Goal: Task Accomplishment & Management: Manage account settings

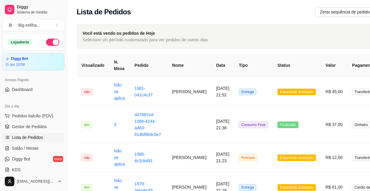
click at [35, 147] on span "Salão / Mesas" at bounding box center [25, 148] width 27 height 6
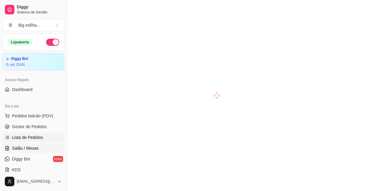
click at [36, 136] on span "Lista de Pedidos" at bounding box center [27, 137] width 31 height 6
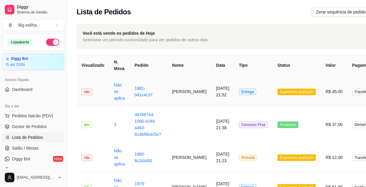
click at [179, 92] on td "[PERSON_NAME]" at bounding box center [189, 92] width 44 height 30
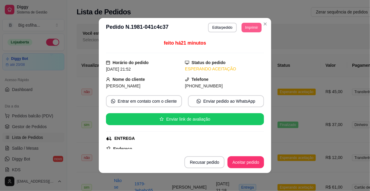
click at [245, 29] on button "Imprimir" at bounding box center [251, 28] width 20 height 10
click at [240, 50] on button "IMPRESSORA" at bounding box center [243, 46] width 35 height 8
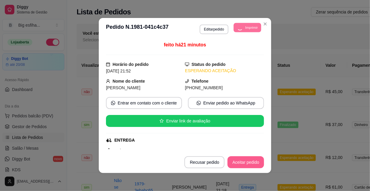
click at [246, 165] on button "Aceitar pedido" at bounding box center [245, 162] width 36 height 12
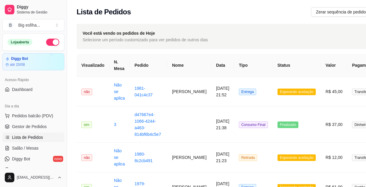
click at [21, 147] on span "Salão / Mesas" at bounding box center [25, 148] width 27 height 6
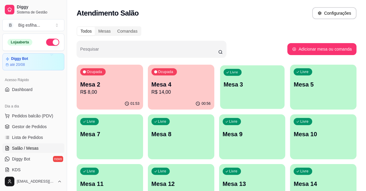
click at [260, 84] on p "Mesa 3" at bounding box center [251, 84] width 57 height 8
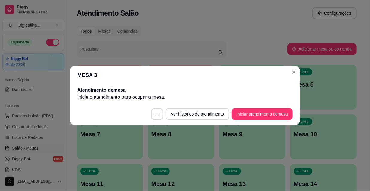
click at [259, 105] on footer "Ver histórico de atendimento Iniciar atendimento de mesa" at bounding box center [185, 114] width 230 height 22
click at [260, 110] on button "Iniciar atendimento de mesa" at bounding box center [261, 114] width 59 height 12
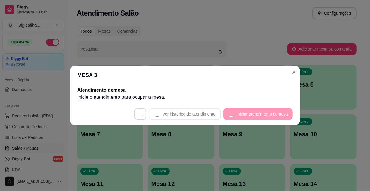
click at [260, 114] on footer "Ver histórico de atendimento Iniciar atendimento de mesa" at bounding box center [185, 114] width 230 height 22
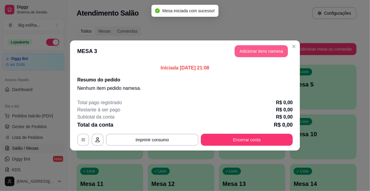
click at [266, 51] on button "Adicionar itens na mesa" at bounding box center [261, 51] width 53 height 12
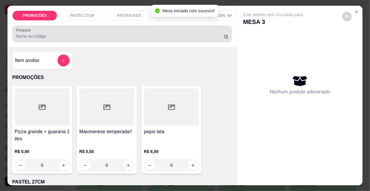
click at [73, 40] on div at bounding box center [122, 34] width 213 height 12
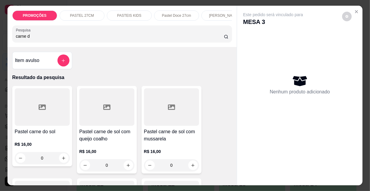
type input "carne d"
click at [115, 135] on h4 "Pastel carne de sol com queijo coalho" at bounding box center [106, 135] width 55 height 14
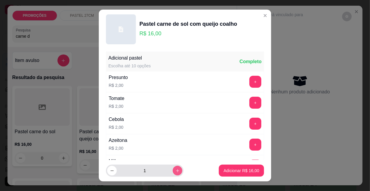
click at [175, 171] on icon "increase-product-quantity" at bounding box center [177, 170] width 4 height 4
type input "2"
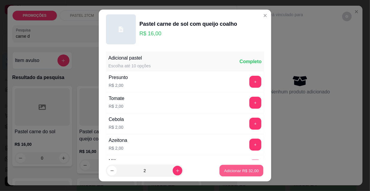
click at [249, 170] on p "Adicionar R$ 32,00" at bounding box center [241, 171] width 35 height 6
type input "2"
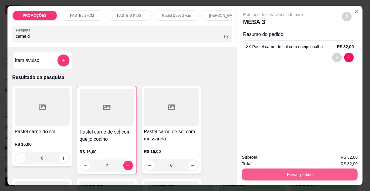
click at [299, 172] on button "Enviar pedido" at bounding box center [300, 174] width 116 height 12
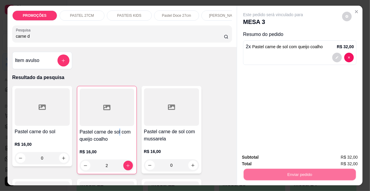
click at [287, 161] on button "Não registrar e enviar pedido" at bounding box center [280, 157] width 62 height 11
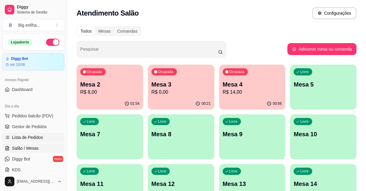
click at [40, 134] on link "Lista de Pedidos" at bounding box center [33, 138] width 62 height 10
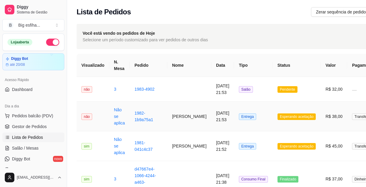
click at [239, 118] on span "Entrega" at bounding box center [247, 116] width 17 height 7
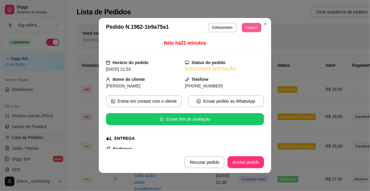
click at [253, 26] on button "Imprimir" at bounding box center [251, 27] width 19 height 9
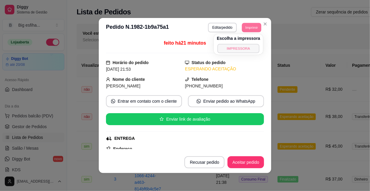
click at [254, 48] on button "IMPRESSORA" at bounding box center [238, 48] width 42 height 9
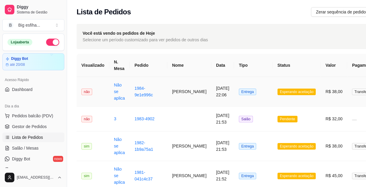
click at [243, 93] on span "Entrega" at bounding box center [247, 92] width 17 height 7
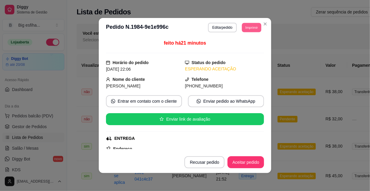
click at [247, 29] on button "Imprimir" at bounding box center [251, 27] width 19 height 9
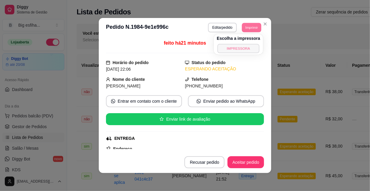
click at [244, 47] on button "IMPRESSORA" at bounding box center [238, 48] width 42 height 9
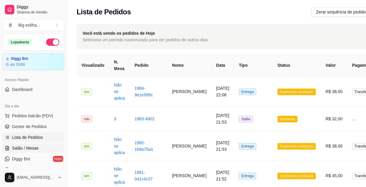
click at [20, 146] on span "Salão / Mesas" at bounding box center [25, 148] width 27 height 6
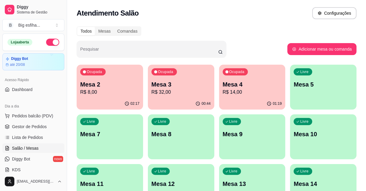
click at [307, 84] on p "Mesa 5" at bounding box center [322, 84] width 59 height 8
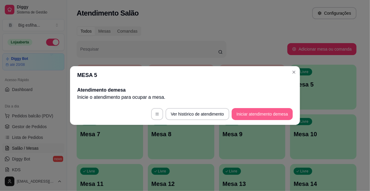
click at [251, 112] on button "Iniciar atendimento de mesa" at bounding box center [262, 114] width 61 height 12
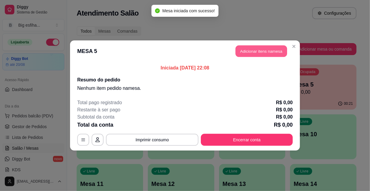
click at [260, 54] on button "Adicionar itens na mesa" at bounding box center [260, 51] width 51 height 12
click at [34, 39] on input "Pesquisa" at bounding box center [120, 36] width 208 height 6
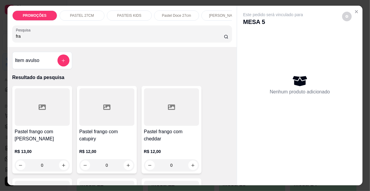
type input "fra"
click at [58, 114] on div at bounding box center [42, 106] width 55 height 37
click at [249, 171] on p "Adicionar R$ 13,00" at bounding box center [242, 172] width 36 height 6
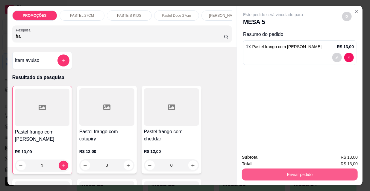
type input "1"
click at [277, 175] on button "Enviar pedido" at bounding box center [300, 174] width 116 height 12
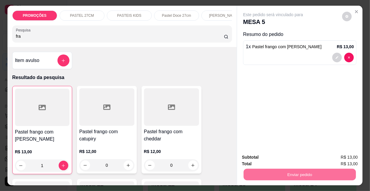
click at [277, 157] on button "Não registrar e enviar pedido" at bounding box center [280, 157] width 62 height 11
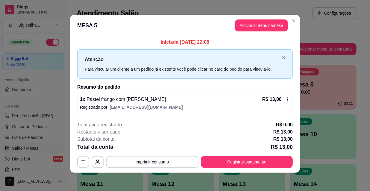
scroll to position [2, 0]
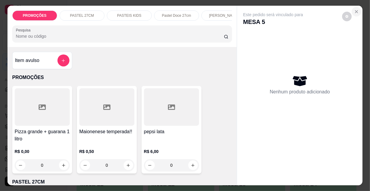
click at [355, 11] on icon "Close" at bounding box center [356, 11] width 5 height 5
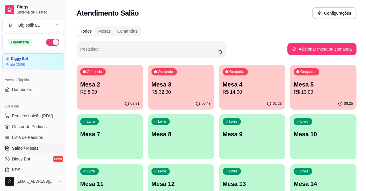
click at [108, 131] on p "Mesa 7" at bounding box center [109, 134] width 59 height 8
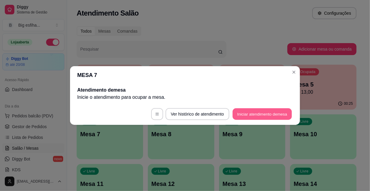
click at [238, 114] on button "Iniciar atendimento de mesa" at bounding box center [261, 114] width 59 height 12
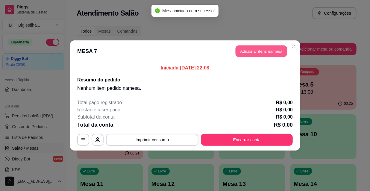
click at [248, 53] on button "Adicionar itens na mesa" at bounding box center [260, 51] width 51 height 12
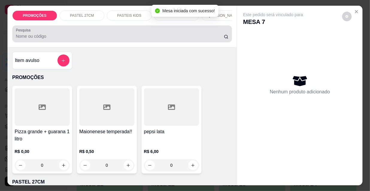
click at [137, 38] on input "Pesquisa" at bounding box center [120, 36] width 208 height 6
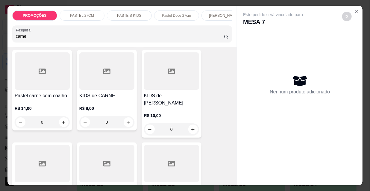
scroll to position [353, 0]
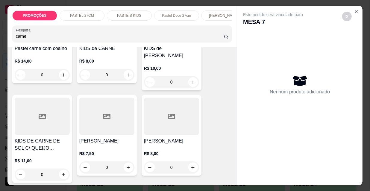
type input "carne"
click at [104, 119] on div at bounding box center [106, 116] width 55 height 37
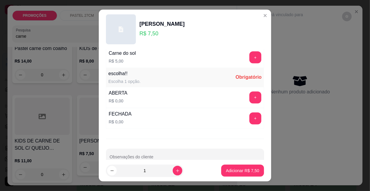
scroll to position [497, 0]
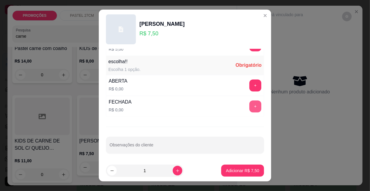
click at [249, 104] on button "+" at bounding box center [255, 107] width 12 height 12
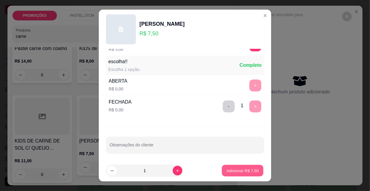
click at [232, 174] on button "Adicionar R$ 7,50" at bounding box center [243, 171] width 42 height 12
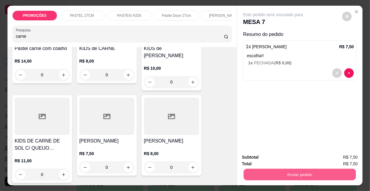
click at [254, 173] on button "Enviar pedido" at bounding box center [299, 174] width 112 height 12
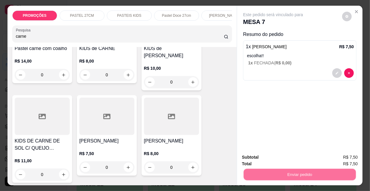
click at [257, 159] on button "Não registrar e enviar pedido" at bounding box center [280, 157] width 60 height 11
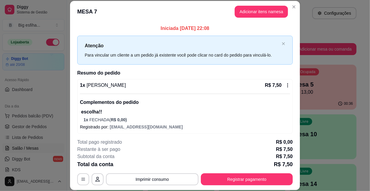
scroll to position [2, 0]
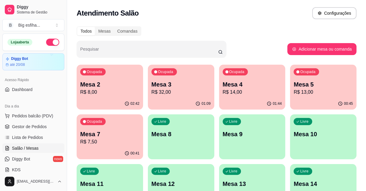
click at [123, 86] on p "Mesa 2" at bounding box center [109, 84] width 59 height 8
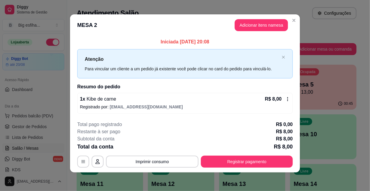
scroll to position [2, 0]
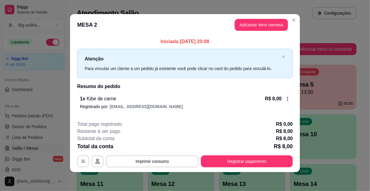
click at [235, 106] on p "Registrado por: [EMAIL_ADDRESS][DOMAIN_NAME]" at bounding box center [185, 106] width 210 height 6
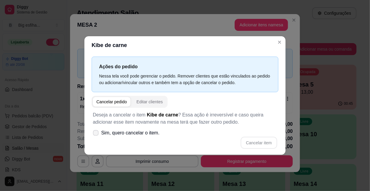
click at [145, 135] on span "Sim, quero cancelar o item." at bounding box center [130, 132] width 58 height 7
click at [96, 135] on input "Sim, quero cancelar o item." at bounding box center [94, 136] width 4 height 4
checkbox input "true"
drag, startPoint x: 281, startPoint y: 137, endPoint x: 269, endPoint y: 144, distance: 14.2
click at [281, 141] on div "Ações do pedido Nessa tela você pode gerenciar o pedido. Remover clientes que e…" at bounding box center [184, 104] width 201 height 101
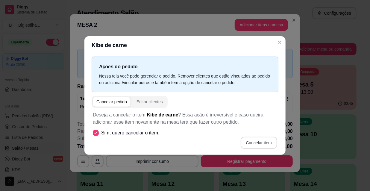
click at [269, 144] on button "Cancelar item" at bounding box center [258, 143] width 36 height 12
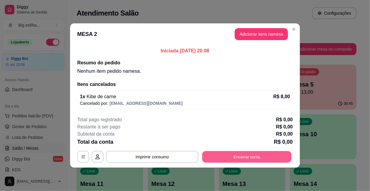
click at [252, 156] on button "Encerrar conta" at bounding box center [246, 157] width 89 height 12
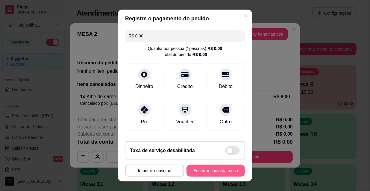
click at [206, 167] on button "Encerrar conta da mesa" at bounding box center [215, 171] width 58 height 12
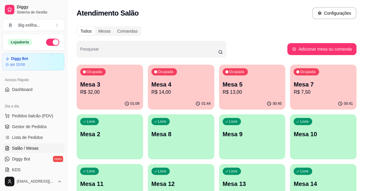
click at [115, 90] on p "R$ 32,00" at bounding box center [109, 92] width 59 height 7
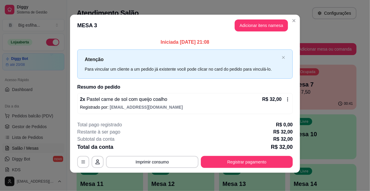
scroll to position [2, 0]
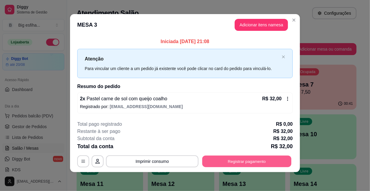
click at [246, 165] on button "Registrar pagamento" at bounding box center [246, 161] width 89 height 12
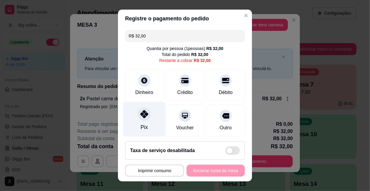
click at [132, 116] on div "Pix" at bounding box center [144, 119] width 42 height 35
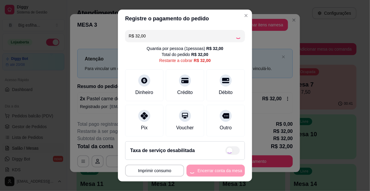
type input "R$ 0,00"
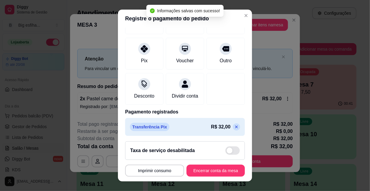
scroll to position [69, 0]
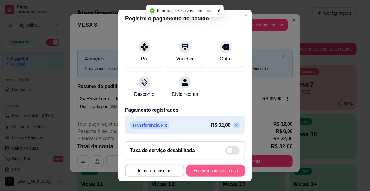
click at [217, 168] on button "Encerrar conta da mesa" at bounding box center [215, 171] width 58 height 12
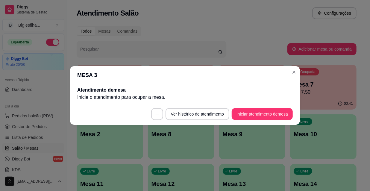
scroll to position [0, 0]
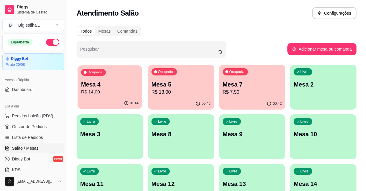
click at [139, 87] on div "Ocupada Mesa 4 R$ 14,00" at bounding box center [109, 81] width 64 height 32
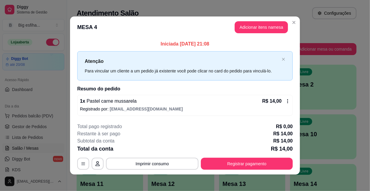
scroll to position [2, 0]
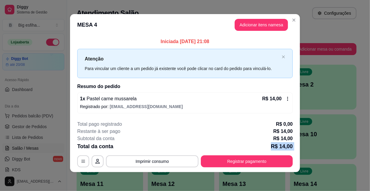
drag, startPoint x: 252, startPoint y: 150, endPoint x: 252, endPoint y: 157, distance: 7.2
click at [252, 156] on div "**********" at bounding box center [184, 144] width 215 height 47
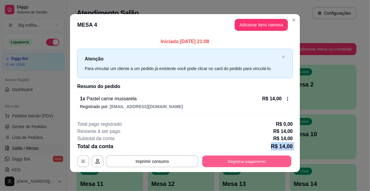
click at [250, 160] on button "Registrar pagamento" at bounding box center [246, 161] width 89 height 12
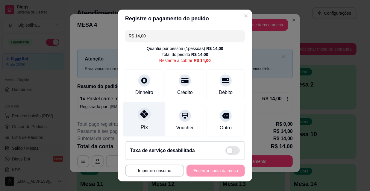
click at [151, 129] on div "Pix" at bounding box center [144, 119] width 42 height 35
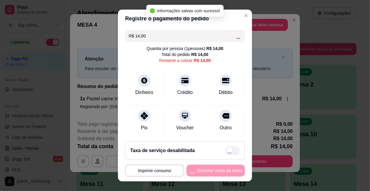
type input "R$ 0,00"
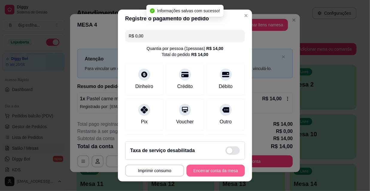
click at [218, 170] on button "Encerrar conta da mesa" at bounding box center [215, 171] width 58 height 12
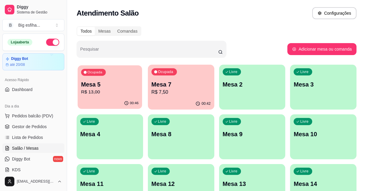
click at [116, 98] on div "00:46" at bounding box center [109, 103] width 64 height 11
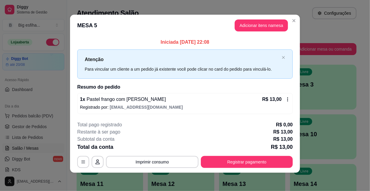
scroll to position [2, 0]
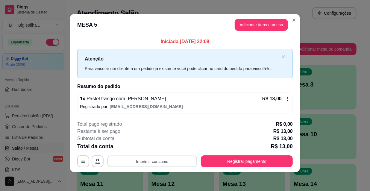
click at [165, 164] on button "Imprimir consumo" at bounding box center [152, 161] width 90 height 12
click at [149, 151] on button "IMPRESSORA" at bounding box center [151, 147] width 43 height 10
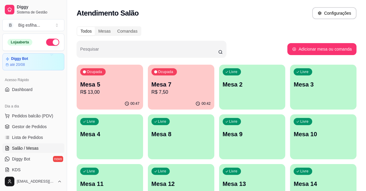
click at [191, 105] on div "00:42" at bounding box center [181, 104] width 66 height 12
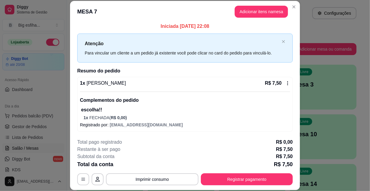
scroll to position [18, 0]
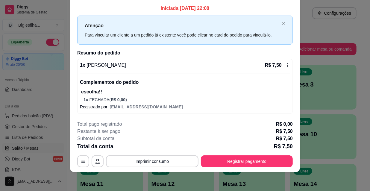
click at [233, 168] on footer "**********" at bounding box center [185, 144] width 230 height 56
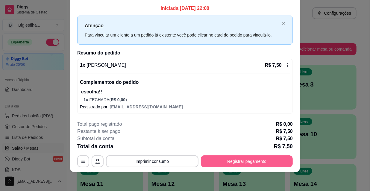
click at [234, 158] on button "Registrar pagamento" at bounding box center [247, 161] width 92 height 12
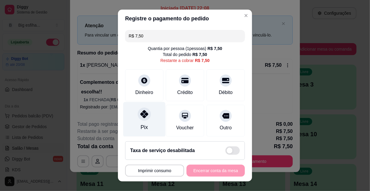
click at [132, 124] on div "Pix" at bounding box center [144, 119] width 42 height 35
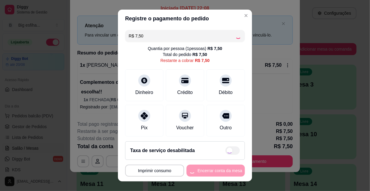
type input "R$ 0,00"
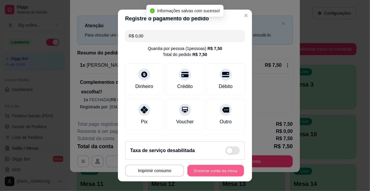
click at [211, 171] on button "Encerrar conta da mesa" at bounding box center [215, 171] width 57 height 12
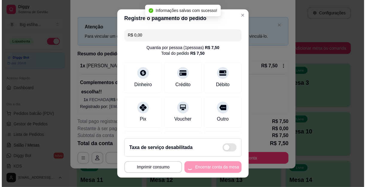
scroll to position [0, 0]
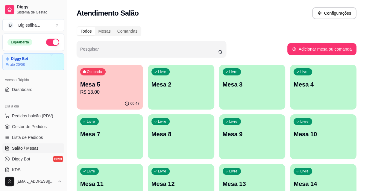
click at [44, 143] on link "Salão / Mesas" at bounding box center [33, 148] width 62 height 10
click at [38, 140] on link "Lista de Pedidos" at bounding box center [33, 138] width 62 height 10
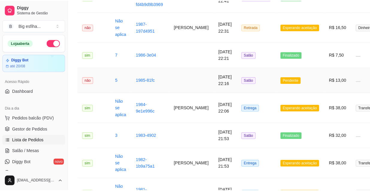
scroll to position [217, 0]
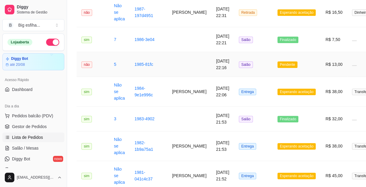
click at [259, 70] on td "Salão" at bounding box center [253, 64] width 39 height 25
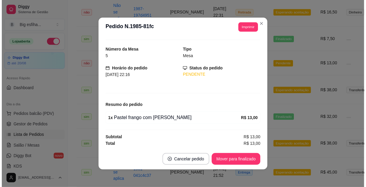
scroll to position [1, 0]
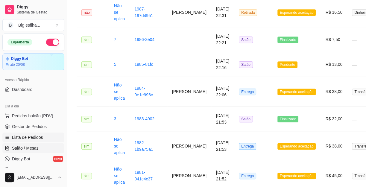
click at [48, 150] on link "Salão / Mesas" at bounding box center [33, 148] width 62 height 10
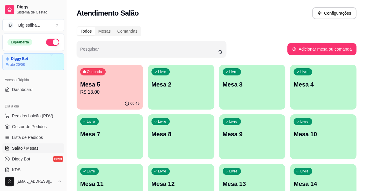
click at [120, 74] on div "Ocupada Mesa 5 R$ 13,00" at bounding box center [110, 81] width 66 height 33
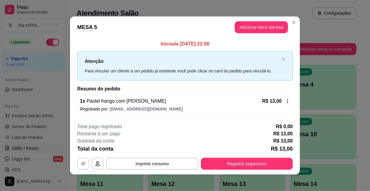
scroll to position [2, 0]
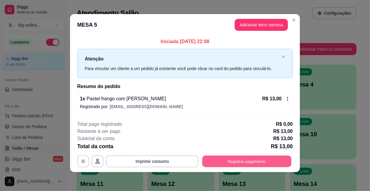
click at [249, 158] on button "Registrar pagamento" at bounding box center [246, 161] width 89 height 12
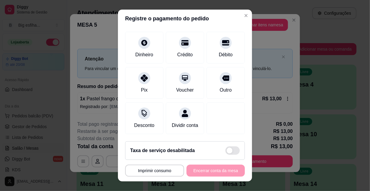
scroll to position [9, 0]
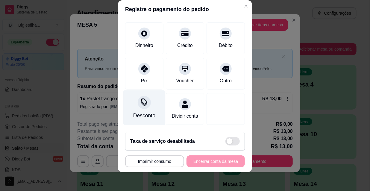
click at [138, 112] on div "Desconto" at bounding box center [144, 116] width 22 height 8
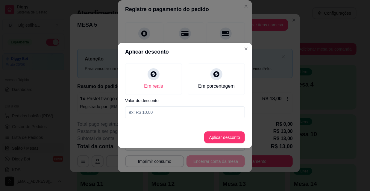
click at [163, 111] on input at bounding box center [185, 112] width 120 height 12
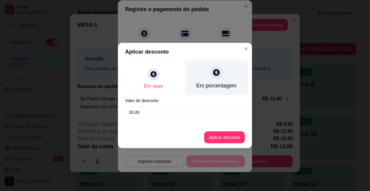
type input "30,00"
click at [205, 89] on div "Em porcentagem" at bounding box center [216, 86] width 40 height 8
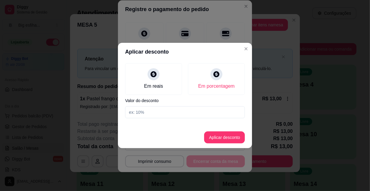
click at [148, 116] on input at bounding box center [185, 112] width 120 height 12
type input "30"
click at [228, 137] on button "Aplicar desconto" at bounding box center [224, 137] width 41 height 12
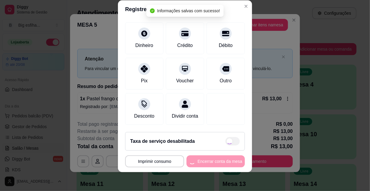
type input "R$ 9,10"
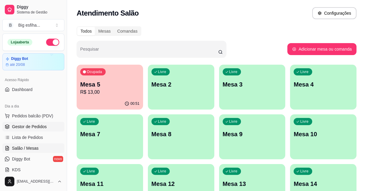
click at [24, 126] on span "Gestor de Pedidos" at bounding box center [29, 127] width 35 height 6
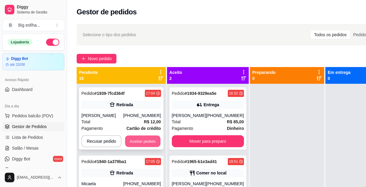
click at [136, 143] on button "Aceitar pedido" at bounding box center [142, 142] width 35 height 12
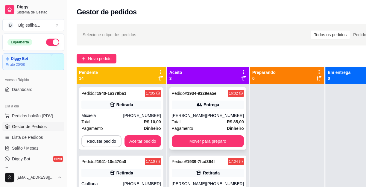
click at [223, 141] on div "Pedido # 1934-9329ea5e 16:32 Entrega [PERSON_NAME] [PHONE_NUMBER] Total R$ 85,0…" at bounding box center [207, 118] width 77 height 62
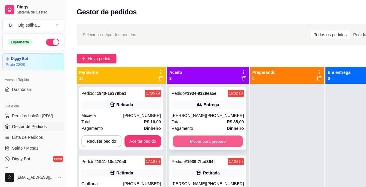
click at [200, 144] on button "Mover para preparo" at bounding box center [208, 142] width 70 height 12
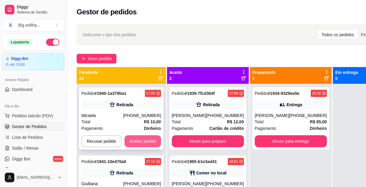
click at [145, 140] on button "Aceitar pedido" at bounding box center [142, 141] width 36 height 12
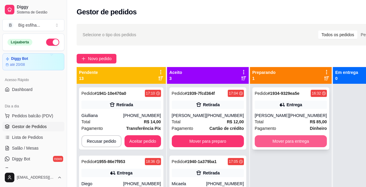
click at [283, 144] on button "Mover para entrega" at bounding box center [291, 141] width 72 height 12
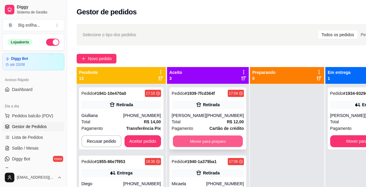
click at [220, 140] on button "Mover para preparo" at bounding box center [208, 142] width 70 height 12
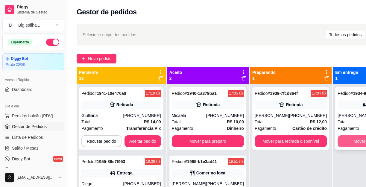
click at [343, 142] on button "Mover para finalizado" at bounding box center [373, 141] width 72 height 12
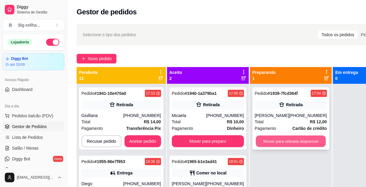
click at [297, 140] on button "Mover para retirada disponível" at bounding box center [290, 142] width 70 height 12
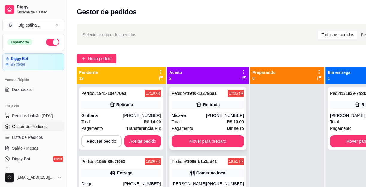
click at [188, 139] on button "Mover para preparo" at bounding box center [208, 141] width 72 height 12
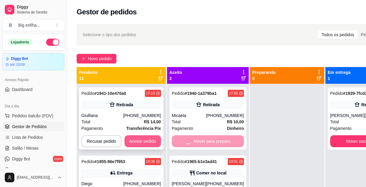
click at [139, 140] on button "Aceitar pedido" at bounding box center [142, 141] width 36 height 12
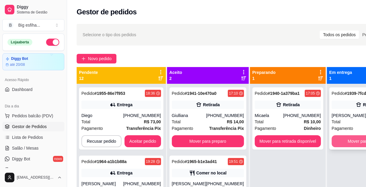
click at [339, 143] on button "Mover para finalizado" at bounding box center [367, 141] width 72 height 12
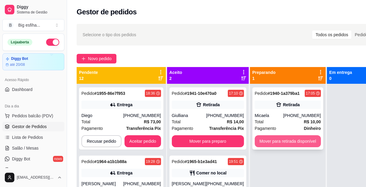
click at [279, 143] on button "Mover para retirada disponível" at bounding box center [288, 141] width 66 height 12
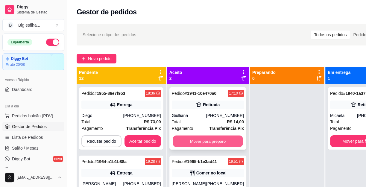
click at [222, 138] on button "Mover para preparo" at bounding box center [208, 142] width 70 height 12
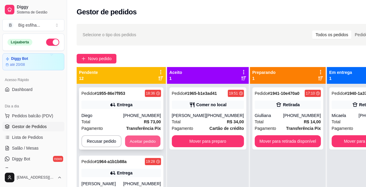
click at [130, 141] on button "Aceitar pedido" at bounding box center [142, 142] width 35 height 12
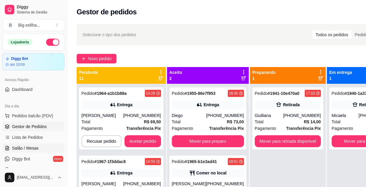
click at [30, 145] on span "Salão / Mesas" at bounding box center [25, 148] width 27 height 6
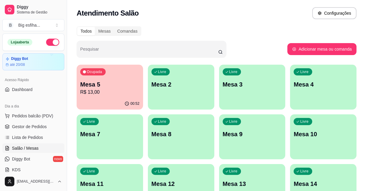
click at [111, 86] on p "Mesa 5" at bounding box center [109, 84] width 59 height 8
click at [170, 86] on p "Mesa 2" at bounding box center [180, 84] width 59 height 8
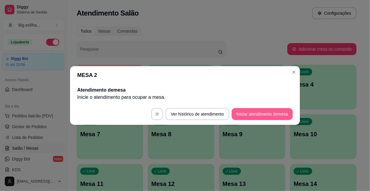
click at [260, 114] on button "Iniciar atendimento de mesa" at bounding box center [262, 114] width 61 height 12
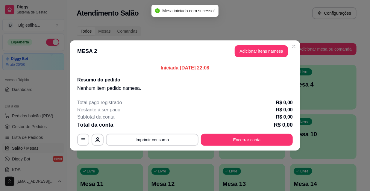
click at [255, 49] on button "Adicionar itens na mesa" at bounding box center [261, 51] width 53 height 12
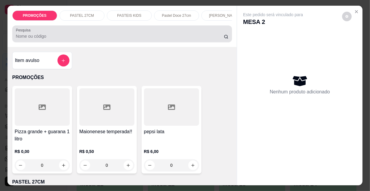
click at [143, 42] on div "Pesquisa" at bounding box center [122, 33] width 220 height 17
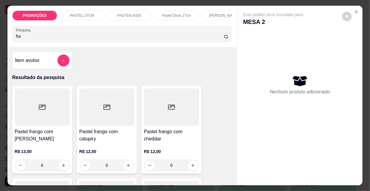
type input "fra"
click at [60, 114] on div at bounding box center [42, 106] width 55 height 37
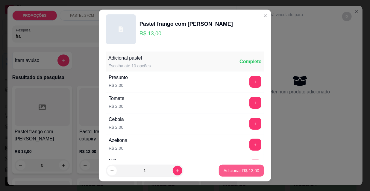
click at [226, 169] on p "Adicionar R$ 13,00" at bounding box center [241, 171] width 36 height 6
type input "1"
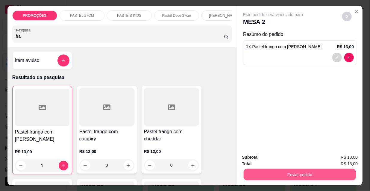
click at [287, 172] on button "Enviar pedido" at bounding box center [299, 174] width 112 height 12
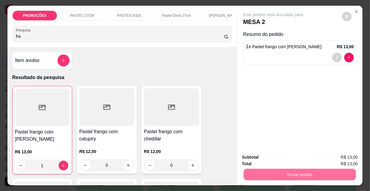
click at [272, 158] on button "Não registrar e enviar pedido" at bounding box center [280, 157] width 60 height 11
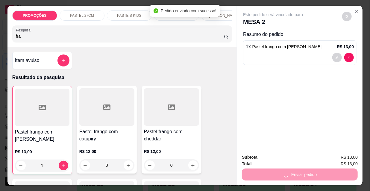
click at [360, 131] on div "Este pedido será vinculado para MESA 2 Resumo do pedido 1 x Pastel frango com m…" at bounding box center [299, 77] width 125 height 143
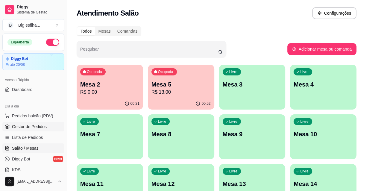
click at [41, 128] on span "Gestor de Pedidos" at bounding box center [29, 127] width 35 height 6
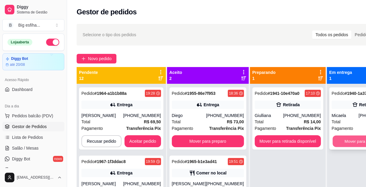
click at [339, 139] on button "Mover para finalizado" at bounding box center [363, 142] width 63 height 12
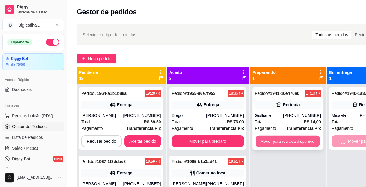
click at [294, 138] on button "Mover para retirada disponível" at bounding box center [287, 142] width 64 height 12
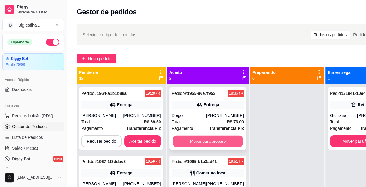
click at [214, 139] on button "Mover para preparo" at bounding box center [208, 142] width 70 height 12
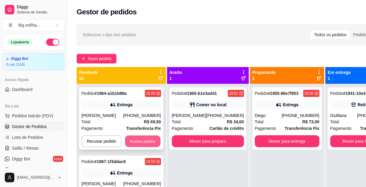
click at [141, 141] on button "Aceitar pedido" at bounding box center [142, 142] width 35 height 12
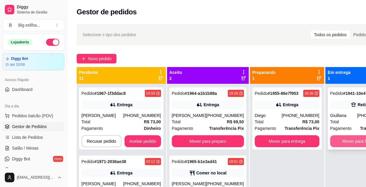
click at [340, 143] on button "Mover para finalizado" at bounding box center [362, 141] width 65 height 12
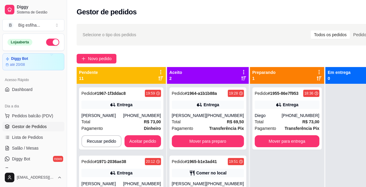
click at [242, 138] on div "Pedido # 1964-a1b1b88a 19:28 Entrega [PERSON_NAME] [PHONE_NUMBER] Total R$ 69,5…" at bounding box center [208, 177] width 82 height 187
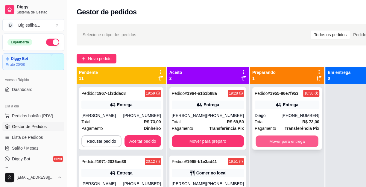
click at [278, 139] on button "Mover para entrega" at bounding box center [286, 142] width 63 height 12
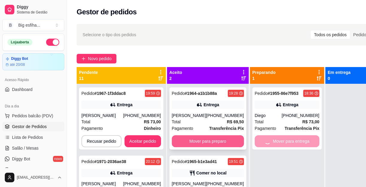
click at [219, 138] on button "Mover para preparo" at bounding box center [208, 141] width 72 height 12
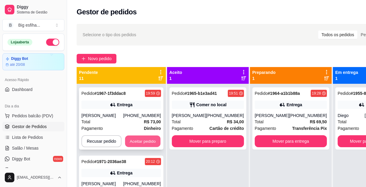
click at [147, 140] on button "Aceitar pedido" at bounding box center [142, 142] width 35 height 12
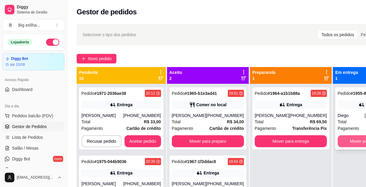
click at [348, 138] on button "Mover para finalizado" at bounding box center [369, 141] width 65 height 12
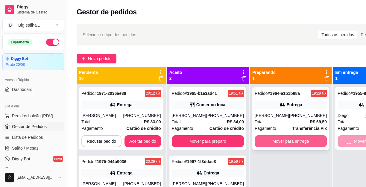
click at [292, 139] on button "Mover para entrega" at bounding box center [291, 141] width 72 height 12
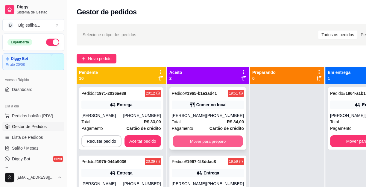
click at [191, 138] on button "Mover para preparo" at bounding box center [208, 142] width 70 height 12
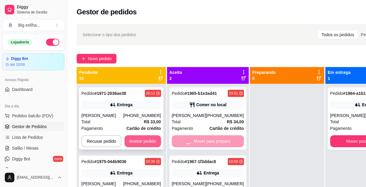
click at [140, 141] on button "Aceitar pedido" at bounding box center [142, 141] width 36 height 12
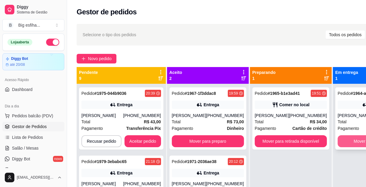
click at [341, 140] on button "Mover para finalizado" at bounding box center [373, 141] width 72 height 12
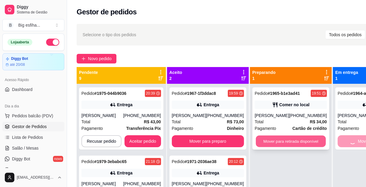
click at [261, 137] on button "Mover para retirada disponível" at bounding box center [290, 142] width 70 height 12
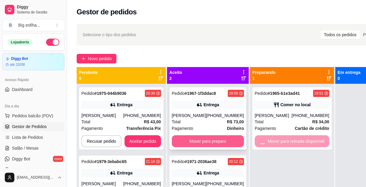
click at [185, 140] on button "Mover para preparo" at bounding box center [208, 141] width 72 height 12
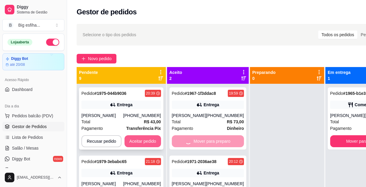
click at [124, 140] on button "Aceitar pedido" at bounding box center [142, 141] width 36 height 12
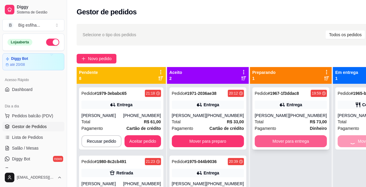
click at [280, 138] on button "Mover para entrega" at bounding box center [291, 141] width 72 height 12
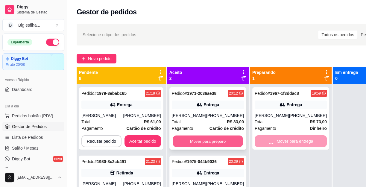
click at [214, 140] on button "Mover para preparo" at bounding box center [208, 142] width 70 height 12
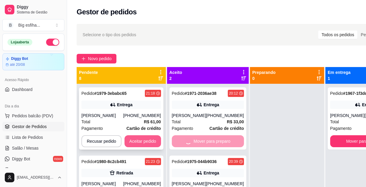
click at [154, 143] on button "Aceitar pedido" at bounding box center [142, 141] width 36 height 12
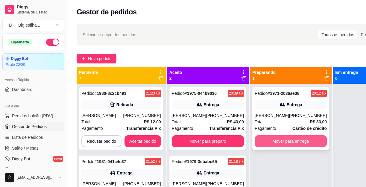
click at [279, 141] on button "Mover para entrega" at bounding box center [291, 141] width 72 height 12
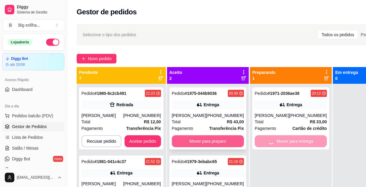
click at [195, 139] on button "Mover para preparo" at bounding box center [208, 141] width 72 height 12
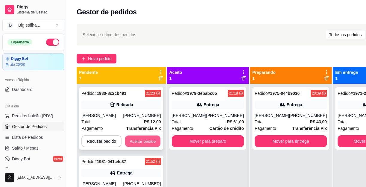
click at [138, 137] on button "Aceitar pedido" at bounding box center [142, 142] width 35 height 12
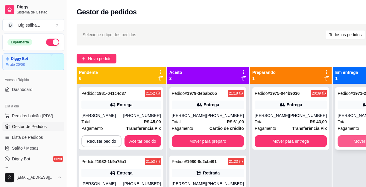
click at [340, 138] on button "Mover para finalizado" at bounding box center [373, 141] width 72 height 12
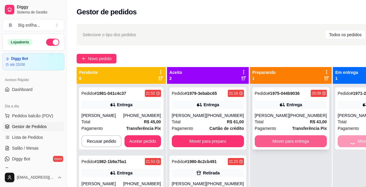
click at [294, 138] on button "Mover para entrega" at bounding box center [291, 141] width 72 height 12
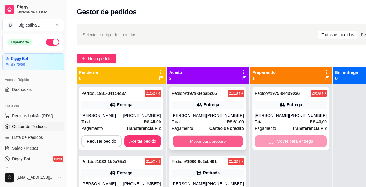
click at [207, 146] on button "Mover para preparo" at bounding box center [208, 142] width 70 height 12
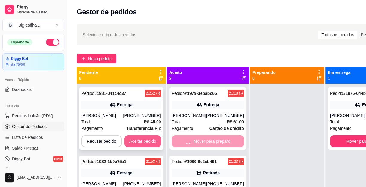
click at [156, 139] on button "Aceitar pedido" at bounding box center [142, 141] width 36 height 12
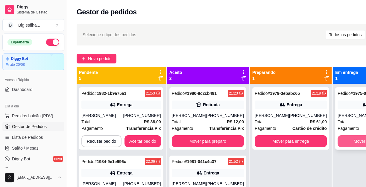
click at [351, 145] on button "Mover para finalizado" at bounding box center [373, 141] width 72 height 12
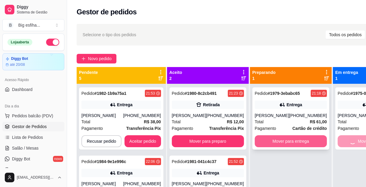
click at [299, 143] on button "Mover para entrega" at bounding box center [291, 141] width 72 height 12
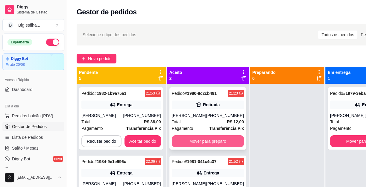
click at [216, 137] on button "Mover para preparo" at bounding box center [208, 141] width 72 height 12
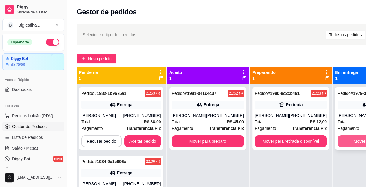
click at [353, 143] on button "Mover para finalizado" at bounding box center [373, 141] width 72 height 12
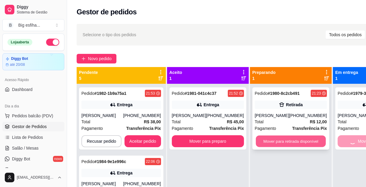
click at [287, 147] on button "Mover para retirada disponível" at bounding box center [290, 142] width 70 height 12
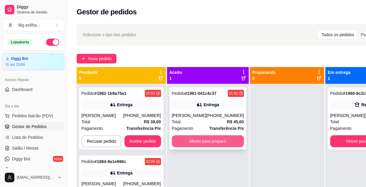
click at [181, 146] on button "Mover para preparo" at bounding box center [208, 141] width 72 height 12
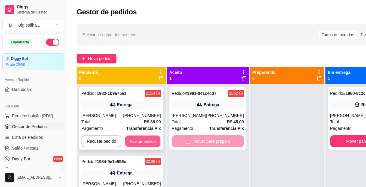
click at [141, 144] on button "Aceitar pedido" at bounding box center [142, 142] width 35 height 12
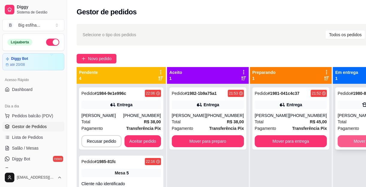
click at [338, 144] on button "Mover para finalizado" at bounding box center [373, 141] width 72 height 12
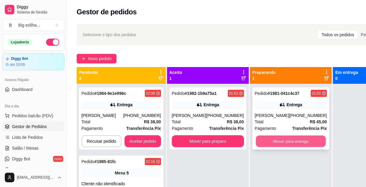
click at [262, 143] on button "Mover para entrega" at bounding box center [290, 142] width 70 height 12
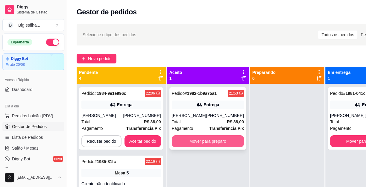
click at [187, 141] on button "Mover para preparo" at bounding box center [208, 141] width 72 height 12
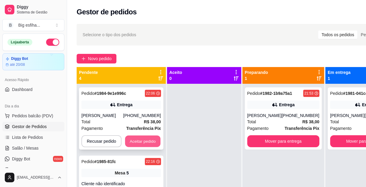
click at [137, 143] on button "Aceitar pedido" at bounding box center [142, 142] width 35 height 12
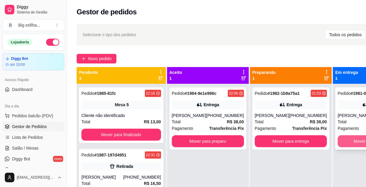
click at [337, 140] on button "Mover para finalizado" at bounding box center [373, 141] width 72 height 12
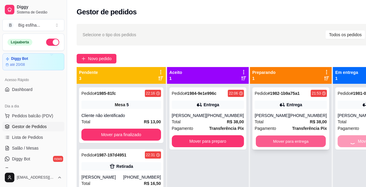
click at [284, 138] on button "Mover para entrega" at bounding box center [290, 142] width 70 height 12
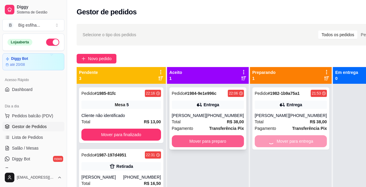
click at [213, 138] on button "Mover para preparo" at bounding box center [208, 141] width 72 height 12
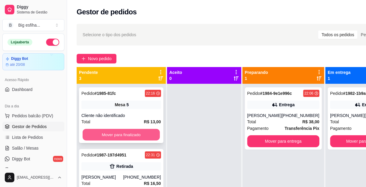
click at [141, 131] on button "Mover para finalizado" at bounding box center [121, 135] width 77 height 12
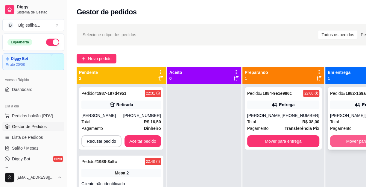
click at [347, 137] on button "Mover para finalizado" at bounding box center [366, 141] width 72 height 12
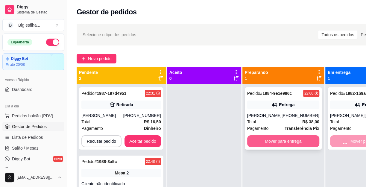
click at [249, 142] on button "Mover para entrega" at bounding box center [283, 141] width 72 height 12
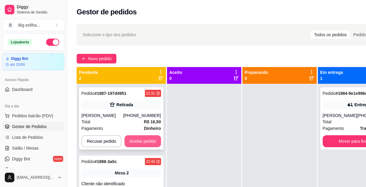
click at [156, 143] on button "Aceitar pedido" at bounding box center [142, 141] width 36 height 12
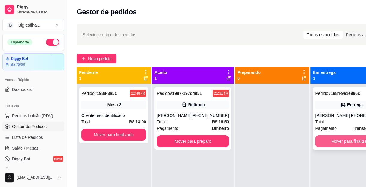
click at [339, 140] on button "Mover para finalizado" at bounding box center [351, 141] width 72 height 12
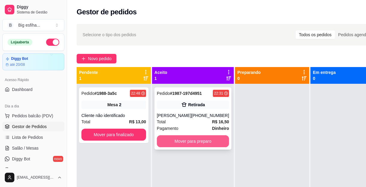
click at [174, 143] on button "Mover para preparo" at bounding box center [193, 141] width 72 height 12
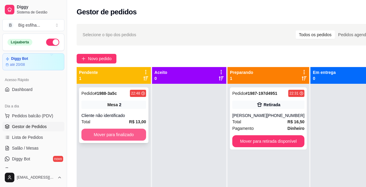
click at [138, 139] on button "Mover para finalizado" at bounding box center [113, 135] width 65 height 12
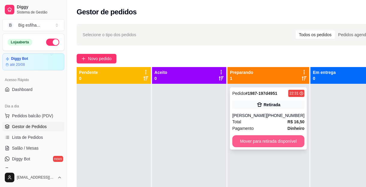
click at [286, 141] on button "Mover para retirada disponível" at bounding box center [268, 141] width 72 height 12
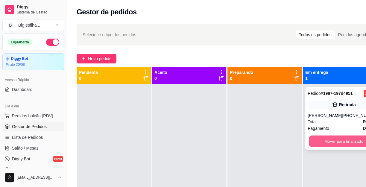
click at [323, 140] on button "Mover para finalizado" at bounding box center [344, 142] width 70 height 12
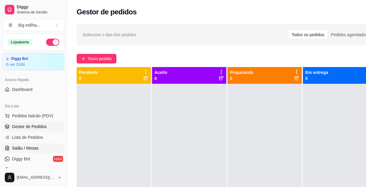
click at [18, 150] on span "Salão / Mesas" at bounding box center [25, 148] width 27 height 6
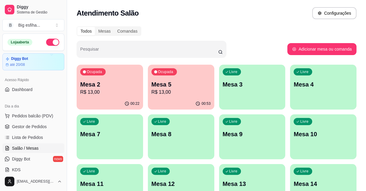
click at [254, 105] on div "button" at bounding box center [252, 105] width 64 height 7
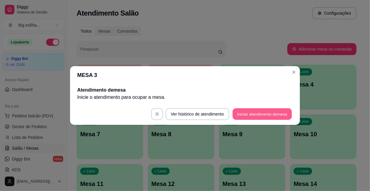
click at [266, 117] on button "Iniciar atendimento de mesa" at bounding box center [261, 114] width 59 height 12
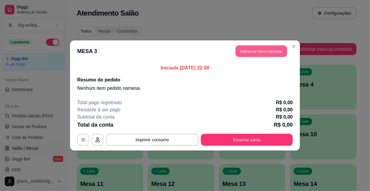
click at [261, 48] on button "Adicionar itens na mesa" at bounding box center [260, 51] width 51 height 12
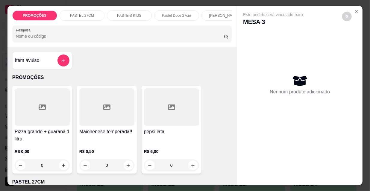
click at [196, 21] on div "PROMOÇÕES PASTEL 27CM PASTEIS KIDS Pastel Doce 27cm Esfihas Salgadas Esfihas do…" at bounding box center [122, 15] width 220 height 10
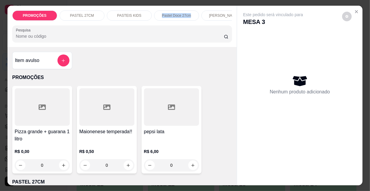
click at [193, 18] on div "Pastel Doce 27cm" at bounding box center [176, 15] width 45 height 10
click at [193, 28] on div at bounding box center [122, 34] width 213 height 12
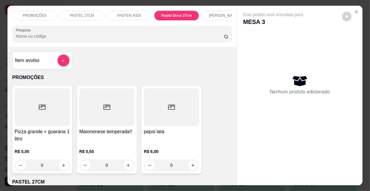
scroll to position [2394, 0]
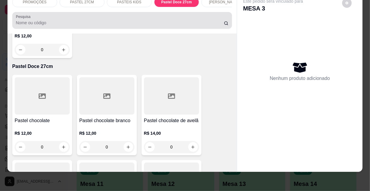
click at [193, 19] on div at bounding box center [122, 20] width 213 height 12
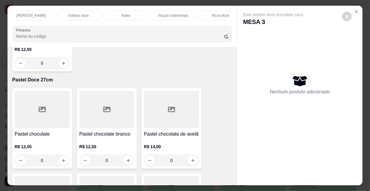
scroll to position [0, 345]
click at [173, 13] on div "Refrigerante" at bounding box center [162, 15] width 45 height 10
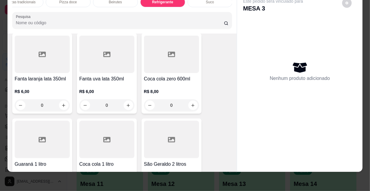
scroll to position [5554, 0]
click at [126, 185] on button "increase-product-quantity" at bounding box center [129, 190] width 10 height 10
type input "1"
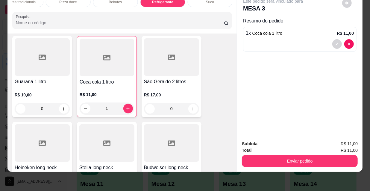
scroll to position [5663, 0]
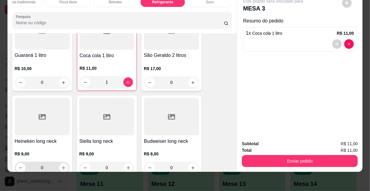
click at [62, 165] on icon "increase-product-quantity" at bounding box center [63, 167] width 4 height 4
type input "2"
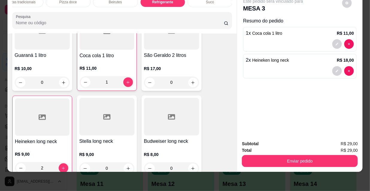
scroll to position [5663, 0]
click at [295, 155] on button "Enviar pedido" at bounding box center [300, 161] width 116 height 12
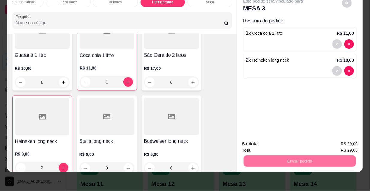
click at [281, 141] on button "Não registrar e enviar pedido" at bounding box center [280, 141] width 62 height 11
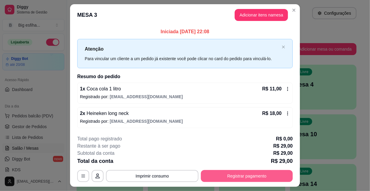
click at [255, 174] on button "Registrar pagamento" at bounding box center [247, 176] width 92 height 12
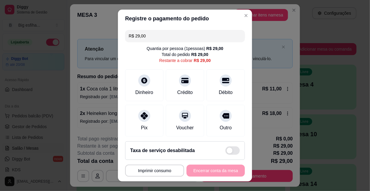
click at [172, 30] on input "R$ 29,00" at bounding box center [185, 36] width 112 height 12
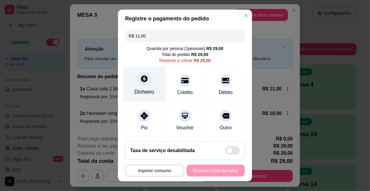
type input "R$ 11,00"
click at [128, 93] on div "Dinheiro" at bounding box center [144, 84] width 42 height 35
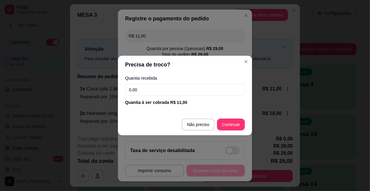
click at [146, 94] on input "0,00" at bounding box center [185, 90] width 120 height 12
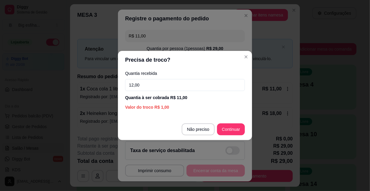
type input "12,00"
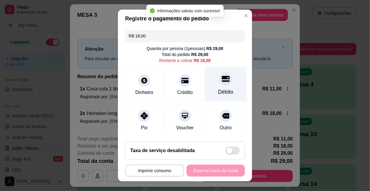
click at [226, 88] on div "Débito" at bounding box center [226, 84] width 42 height 35
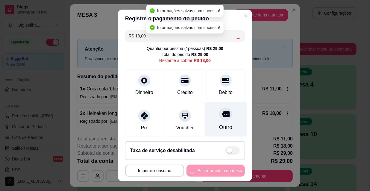
type input "R$ 0,00"
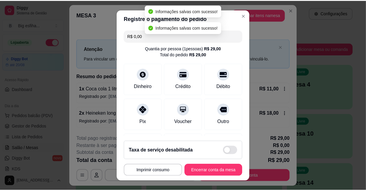
scroll to position [92, 0]
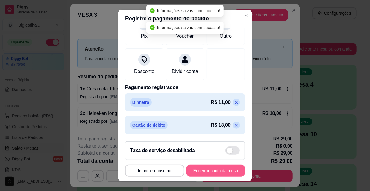
click at [215, 170] on button "Encerrar conta da mesa" at bounding box center [215, 171] width 58 height 12
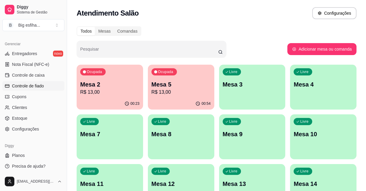
scroll to position [239, 0]
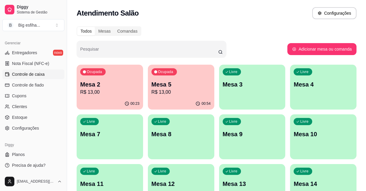
click at [40, 72] on span "Controle de caixa" at bounding box center [28, 74] width 33 height 6
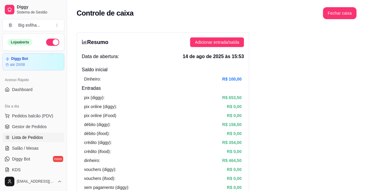
click at [23, 141] on link "Lista de Pedidos" at bounding box center [33, 138] width 62 height 10
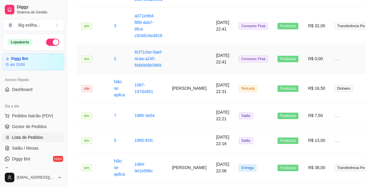
scroll to position [245, 0]
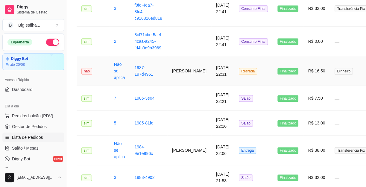
click at [212, 82] on td "[DATE] 22:31" at bounding box center [222, 71] width 23 height 30
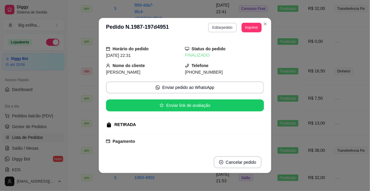
click at [215, 30] on button "Editar pedido" at bounding box center [222, 28] width 28 height 10
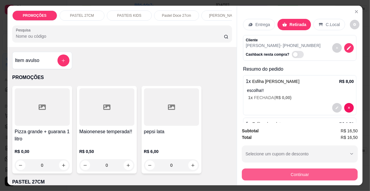
click at [310, 168] on button "Continuar" at bounding box center [300, 174] width 116 height 12
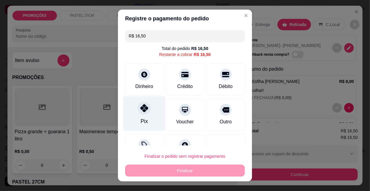
click at [144, 117] on div "Pix" at bounding box center [144, 113] width 42 height 35
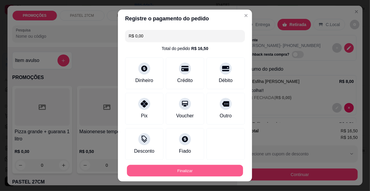
click at [171, 167] on button "Finalizar" at bounding box center [185, 171] width 116 height 12
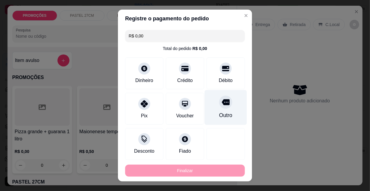
type input "-R$ 16,50"
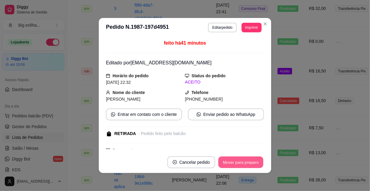
click at [244, 163] on button "Mover para preparo" at bounding box center [240, 162] width 45 height 12
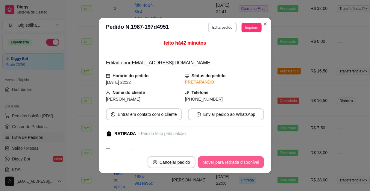
click at [243, 163] on button "Mover para retirada disponível" at bounding box center [231, 162] width 66 height 12
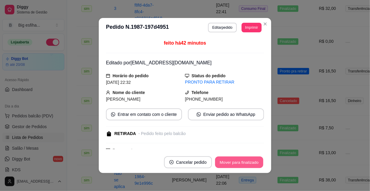
click at [243, 163] on button "Mover para finalizado" at bounding box center [239, 162] width 48 height 12
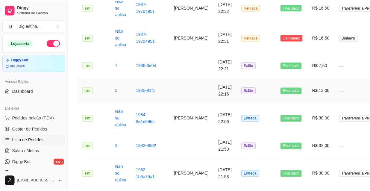
scroll to position [353, 0]
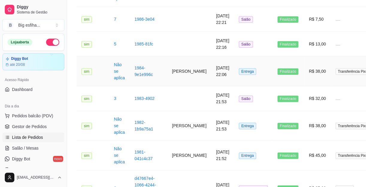
click at [211, 80] on td "[DATE] 22:06" at bounding box center [222, 72] width 23 height 30
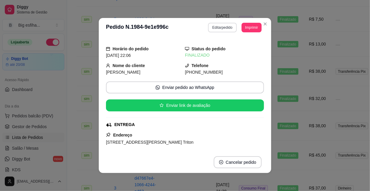
click at [217, 31] on button "Editar pedido" at bounding box center [222, 28] width 28 height 10
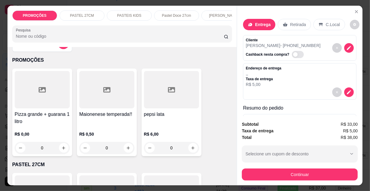
scroll to position [0, 0]
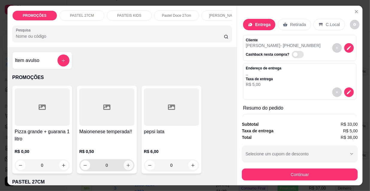
click at [128, 167] on icon "increase-product-quantity" at bounding box center [128, 165] width 4 height 4
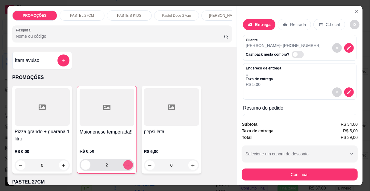
click at [128, 166] on icon "increase-product-quantity" at bounding box center [128, 165] width 4 height 4
type input "4"
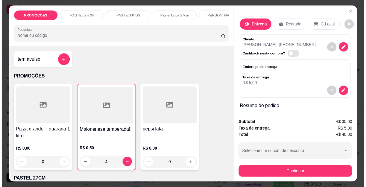
scroll to position [115, 0]
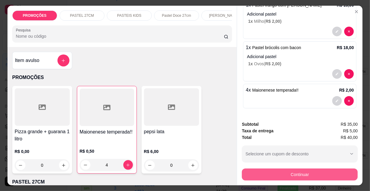
click at [289, 168] on button "Continuar" at bounding box center [300, 174] width 116 height 12
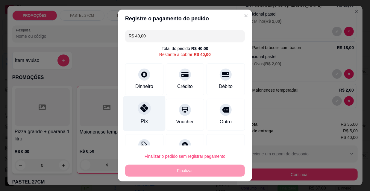
click at [141, 121] on div "Pix" at bounding box center [144, 121] width 7 height 8
type input "R$ 0,00"
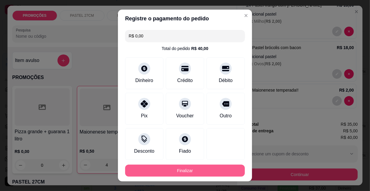
click at [223, 168] on button "Finalizar" at bounding box center [185, 171] width 120 height 12
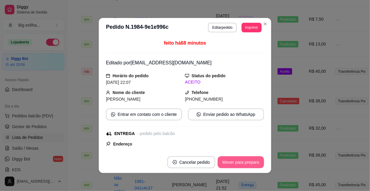
click at [247, 159] on button "Mover para preparo" at bounding box center [240, 162] width 46 height 12
click at [244, 163] on button "Mover para entrega" at bounding box center [240, 162] width 45 height 12
click at [243, 161] on button "Mover para finalizado" at bounding box center [239, 162] width 48 height 12
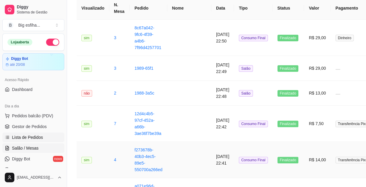
scroll to position [0, 0]
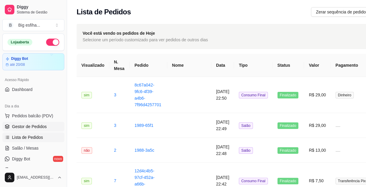
click at [33, 130] on link "Gestor de Pedidos" at bounding box center [33, 127] width 62 height 10
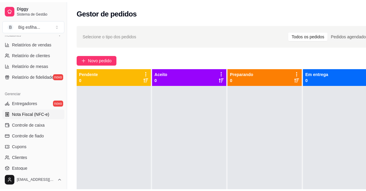
scroll to position [217, 0]
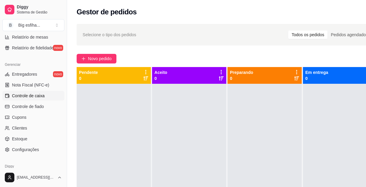
click at [42, 95] on span "Controle de caixa" at bounding box center [28, 96] width 33 height 6
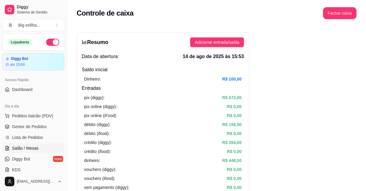
click at [33, 147] on span "Salão / Mesas" at bounding box center [25, 148] width 27 height 6
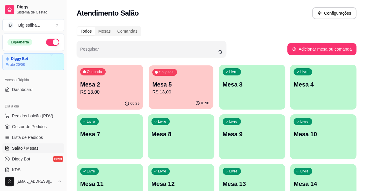
click at [165, 101] on div "01:01" at bounding box center [181, 103] width 64 height 11
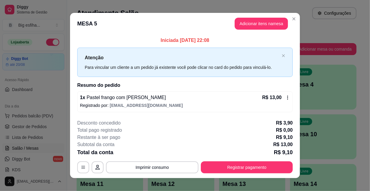
scroll to position [6, 0]
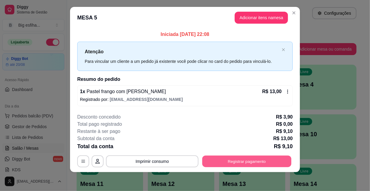
click at [250, 162] on button "Registrar pagamento" at bounding box center [246, 161] width 89 height 12
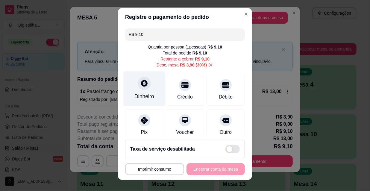
scroll to position [0, 0]
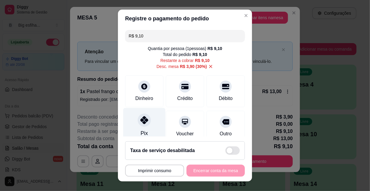
click at [144, 122] on div at bounding box center [144, 119] width 13 height 13
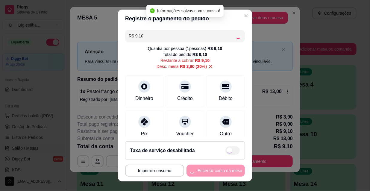
type input "R$ 0,00"
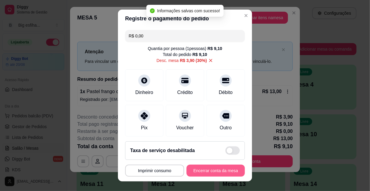
click at [205, 171] on button "Encerrar conta da mesa" at bounding box center [215, 171] width 58 height 12
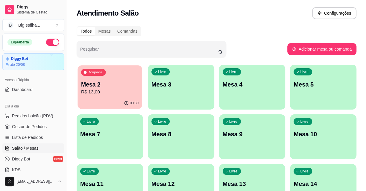
click at [114, 89] on p "R$ 13,00" at bounding box center [109, 92] width 57 height 7
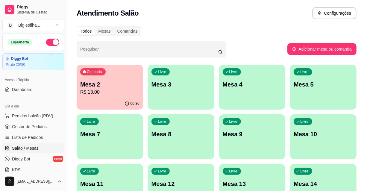
scroll to position [2, 0]
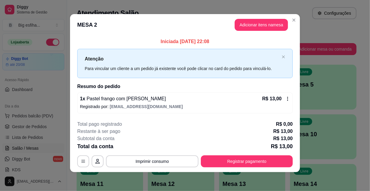
click at [247, 160] on button "Registrar pagamento" at bounding box center [247, 161] width 92 height 12
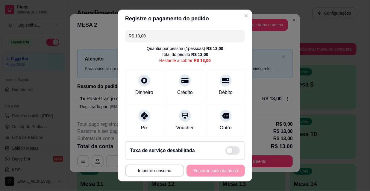
drag, startPoint x: 218, startPoint y: 80, endPoint x: 210, endPoint y: 157, distance: 77.6
click at [222, 81] on icon at bounding box center [225, 80] width 7 height 5
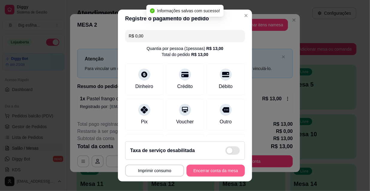
type input "R$ 0,00"
click at [202, 169] on button "Encerrar conta da mesa" at bounding box center [215, 171] width 57 height 12
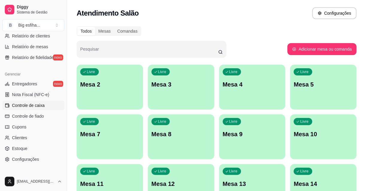
scroll to position [217, 0]
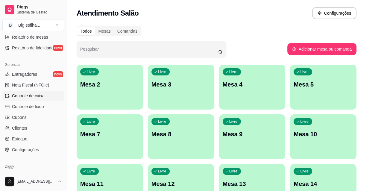
click at [31, 95] on span "Controle de caixa" at bounding box center [28, 96] width 33 height 6
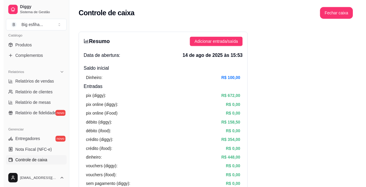
scroll to position [54, 0]
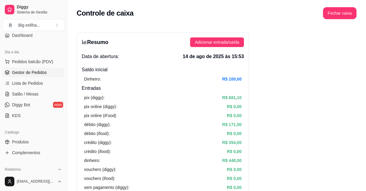
click at [35, 73] on span "Gestor de Pedidos" at bounding box center [29, 72] width 35 height 6
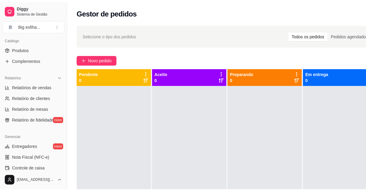
scroll to position [130, 0]
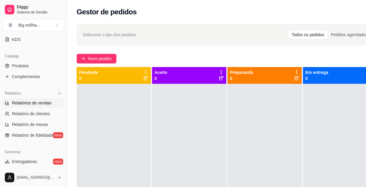
click at [36, 104] on span "Relatórios de vendas" at bounding box center [31, 103] width 39 height 6
select select "ALL"
select select "0"
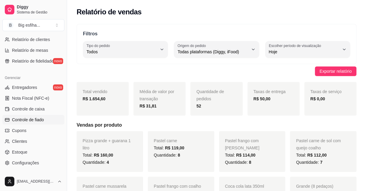
scroll to position [212, 0]
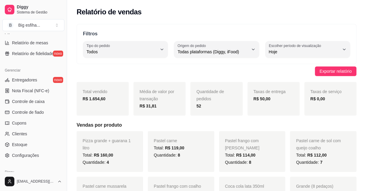
click at [102, 56] on button "Tipo do pedido Todos" at bounding box center [125, 49] width 85 height 17
click at [115, 72] on li "Entrega" at bounding box center [125, 75] width 77 height 9
type input "DELIVERY"
select select "DELIVERY"
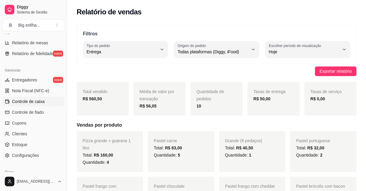
click at [31, 97] on link "Controle de caixa" at bounding box center [33, 102] width 62 height 10
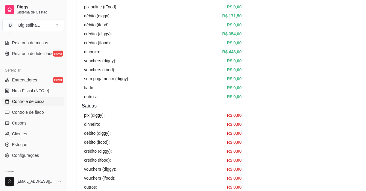
scroll to position [27, 0]
